Goal: Find specific page/section: Find specific page/section

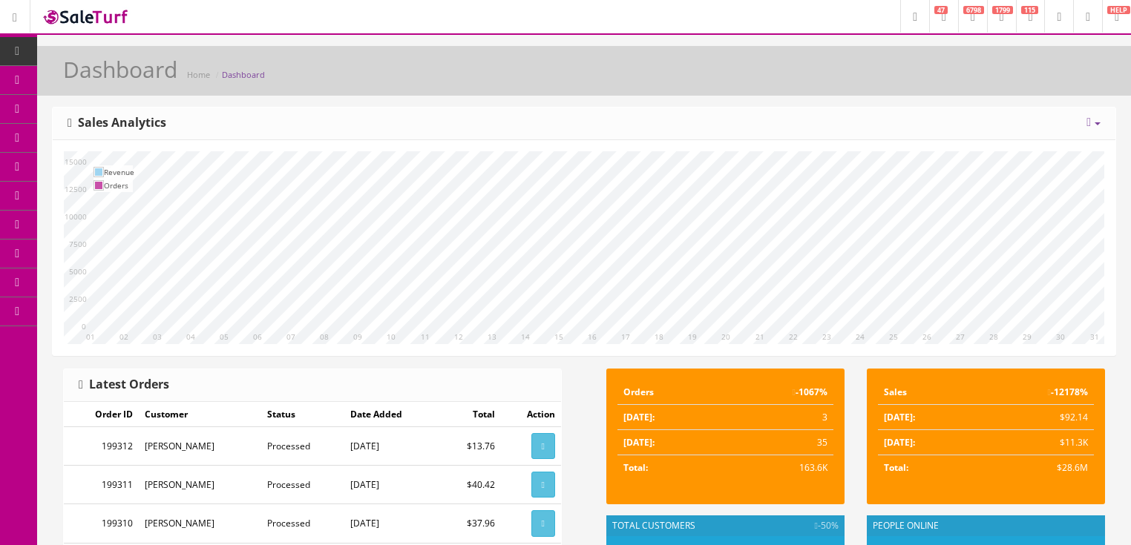
click at [971, 20] on icon at bounding box center [973, 17] width 4 height 9
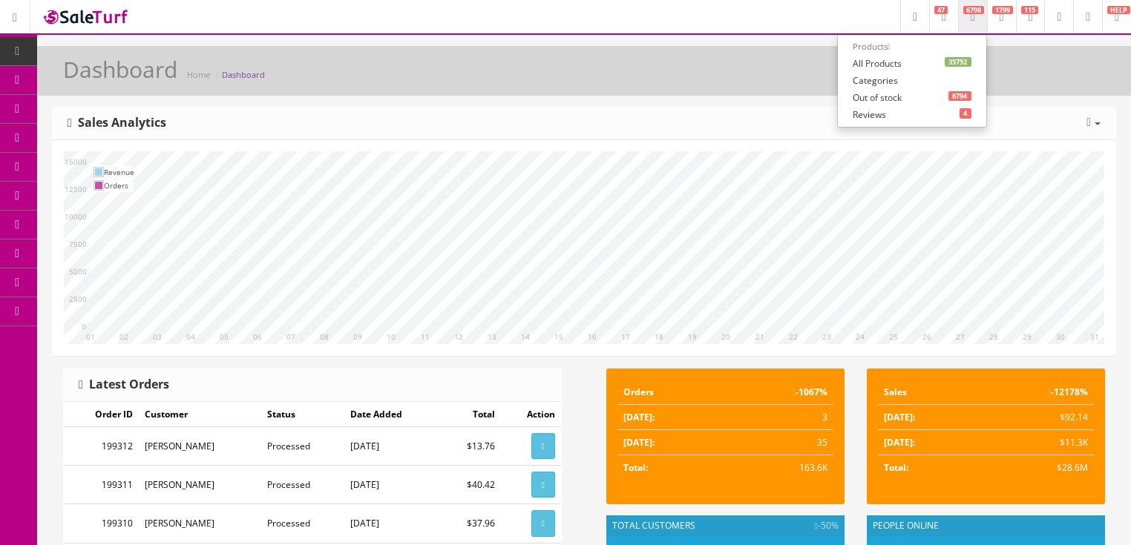
click at [858, 62] on link "35752 All Products" at bounding box center [912, 63] width 148 height 17
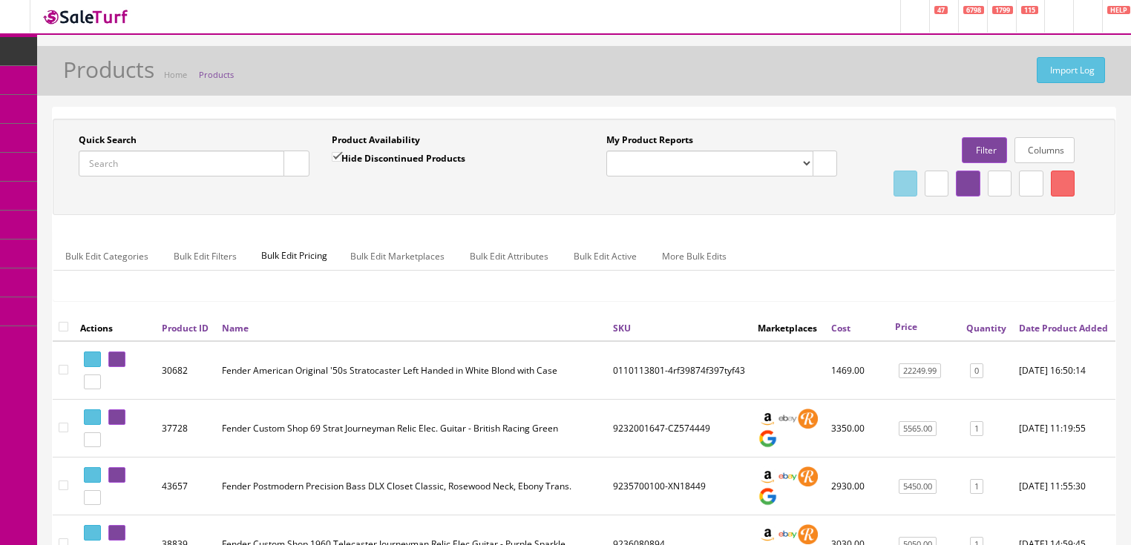
click at [236, 154] on input "Quick Search" at bounding box center [182, 164] width 206 height 26
paste input "0140562500"
click at [303, 171] on button "button" at bounding box center [296, 164] width 26 height 26
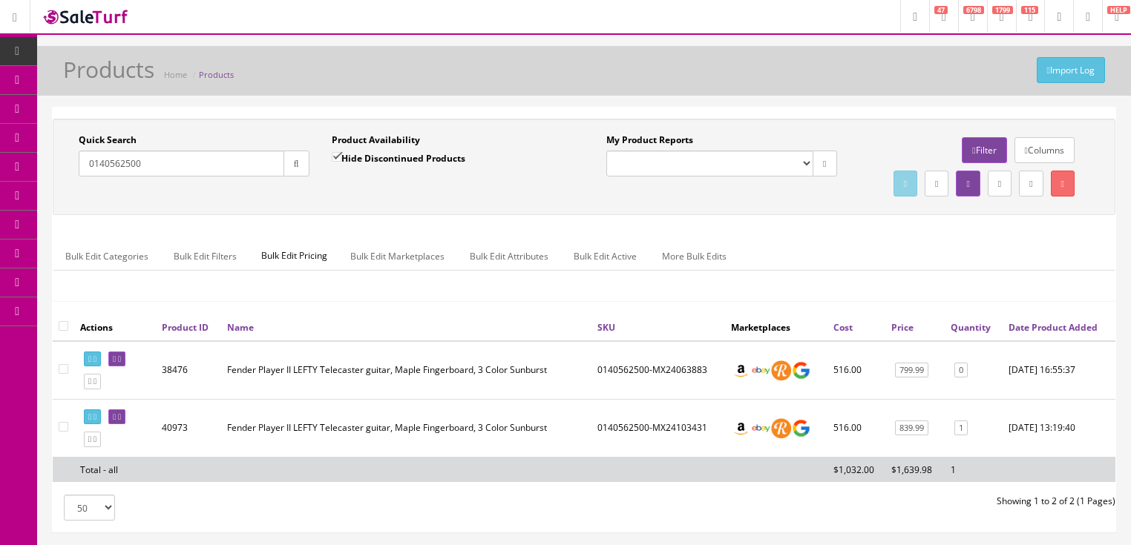
drag, startPoint x: 178, startPoint y: 166, endPoint x: 68, endPoint y: 194, distance: 113.2
click at [68, 194] on div "Quick Search 0140562500 Date From Product Availability Hide Discontinued Produc…" at bounding box center [583, 167] width 1055 height 67
paste input "26235458"
type input "0262354580"
click at [302, 153] on button "button" at bounding box center [296, 164] width 26 height 26
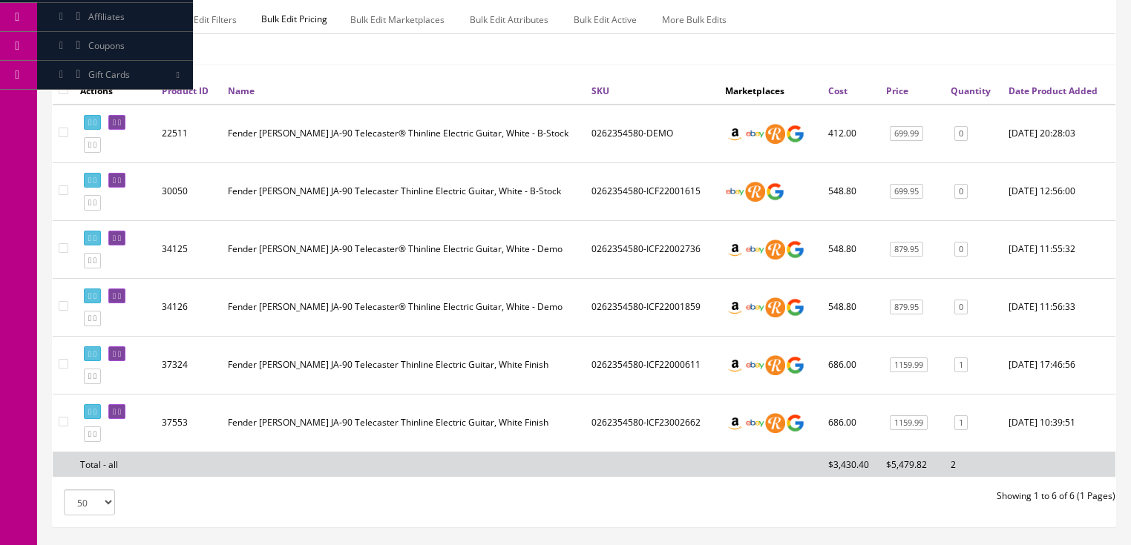
scroll to position [237, 0]
